Goal: Check status

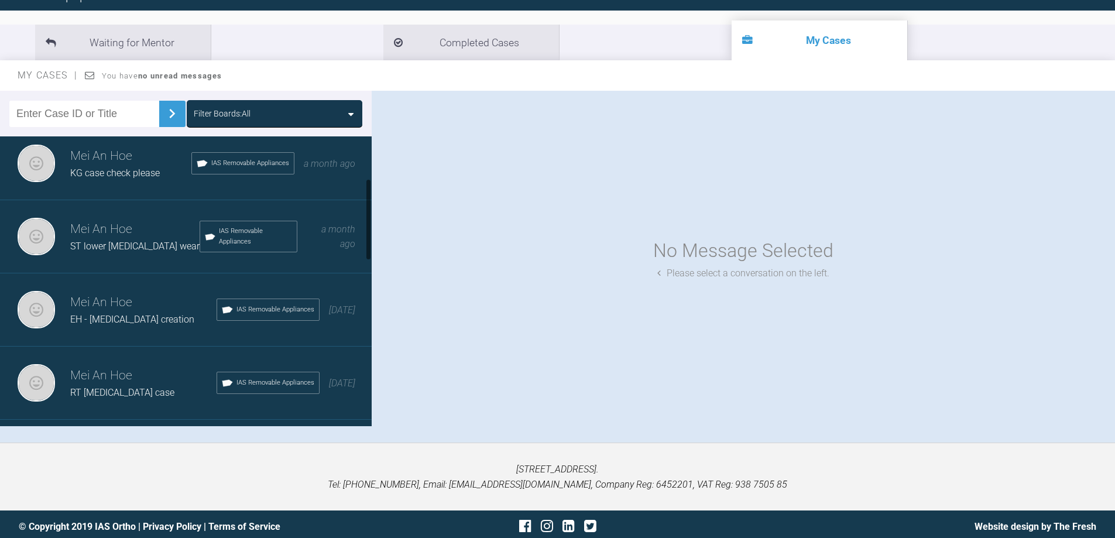
scroll to position [149, 0]
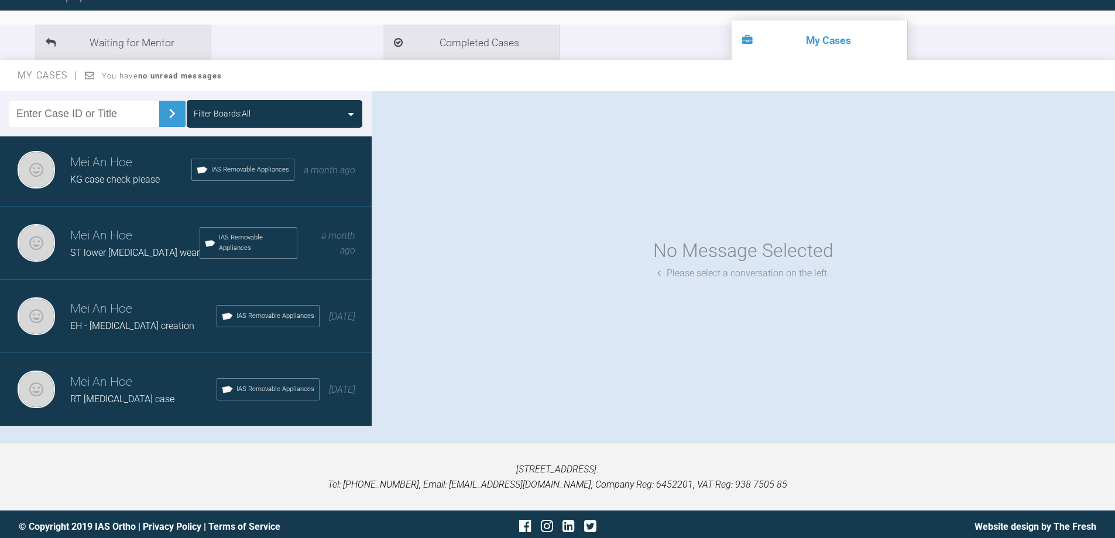
click at [117, 252] on span "ST lower [MEDICAL_DATA] wear" at bounding box center [134, 252] width 129 height 11
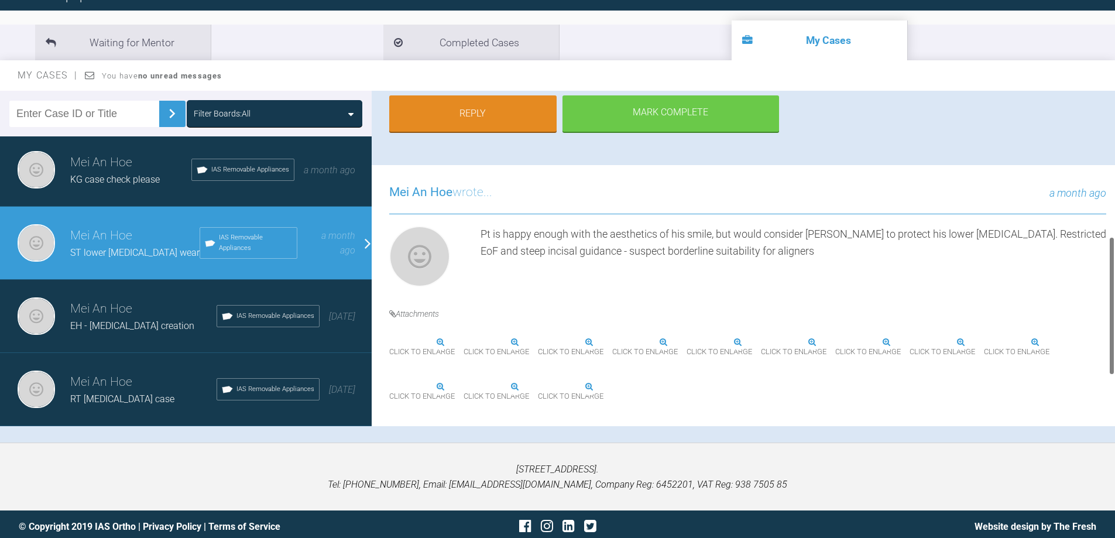
scroll to position [351, 0]
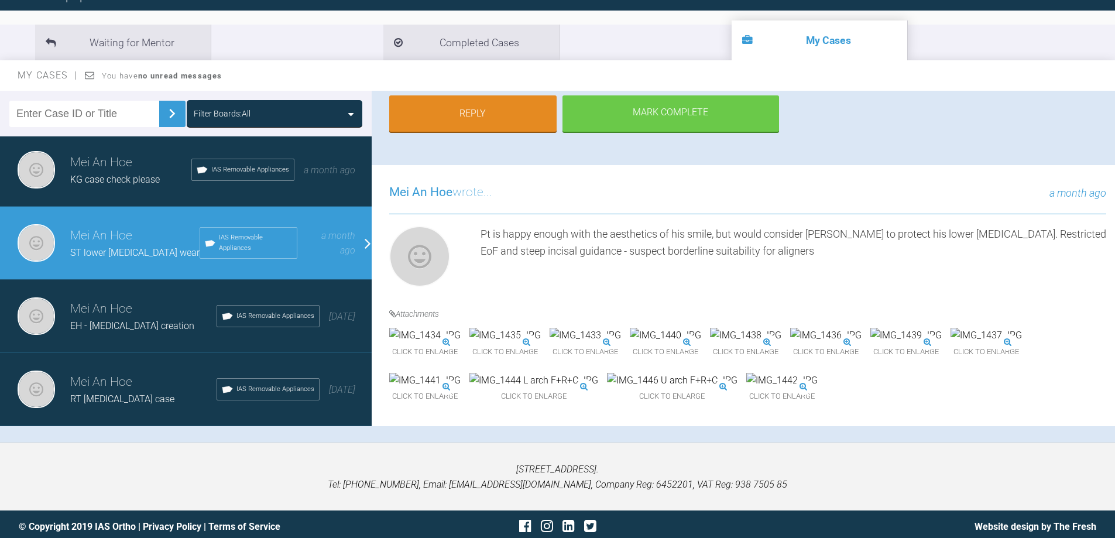
click at [598, 373] on img at bounding box center [533, 380] width 129 height 15
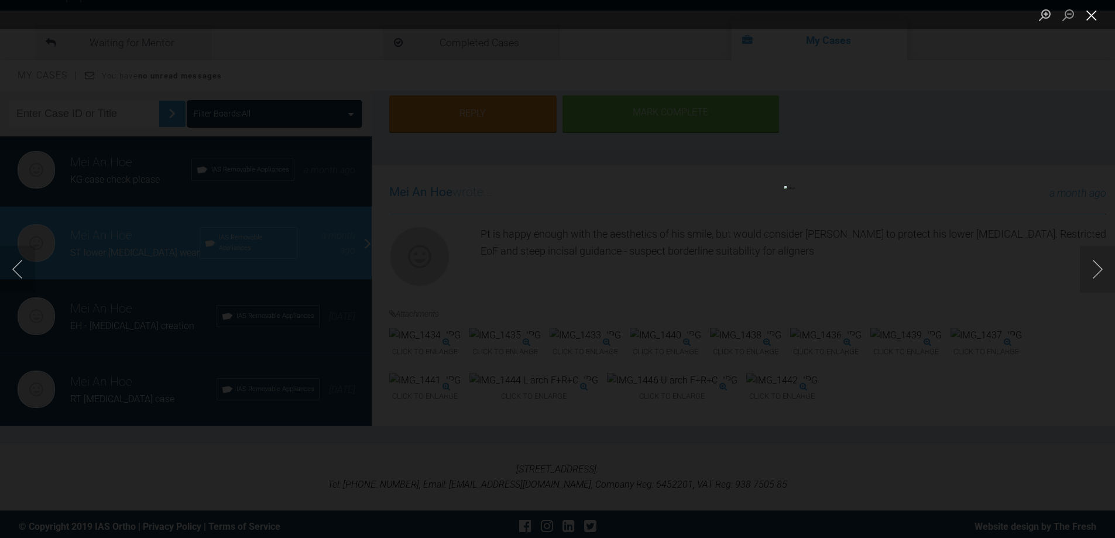
click at [1098, 20] on button "Close lightbox" at bounding box center [1091, 15] width 23 height 20
